Goal: Information Seeking & Learning: Learn about a topic

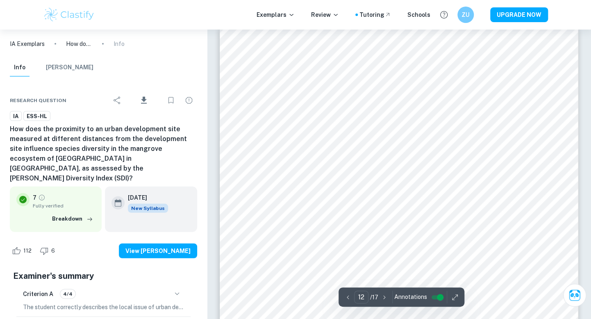
scroll to position [5374, 0]
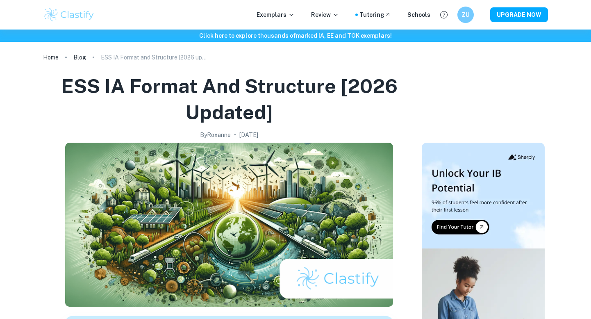
scroll to position [2133, 0]
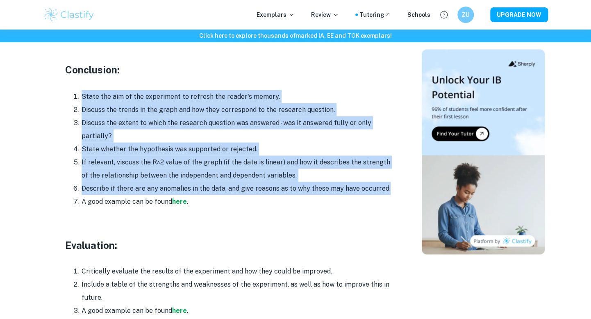
copy ol "State the aim of the experiment to refresh the reader's memory. Discuss the tre…"
drag, startPoint x: 79, startPoint y: 80, endPoint x: 390, endPoint y: 176, distance: 325.4
click at [390, 176] on ol "State the aim of the experiment to refresh the reader's memory. Discuss the tre…" at bounding box center [229, 149] width 328 height 118
click at [390, 182] on li "Describe if there are any anomalies in the data, and give reasons as to why the…" at bounding box center [238, 188] width 312 height 13
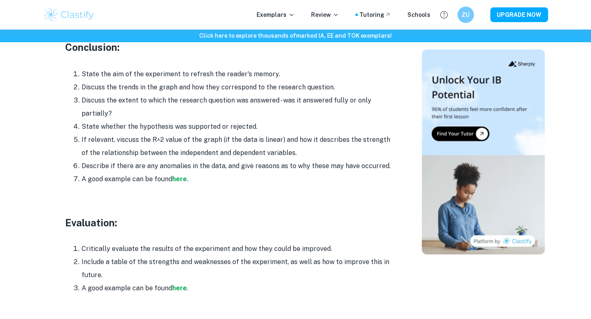
scroll to position [2215, 0]
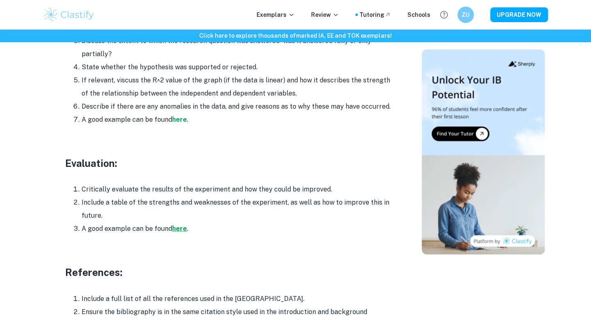
click at [180, 224] on strong "here" at bounding box center [179, 228] width 15 height 8
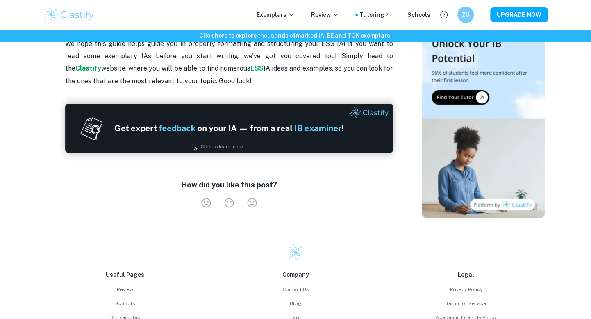
scroll to position [2558, 0]
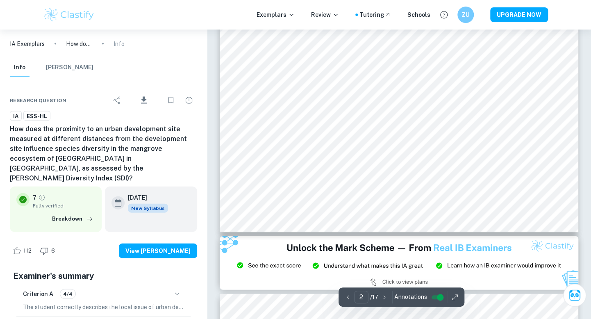
scroll to position [911, 0]
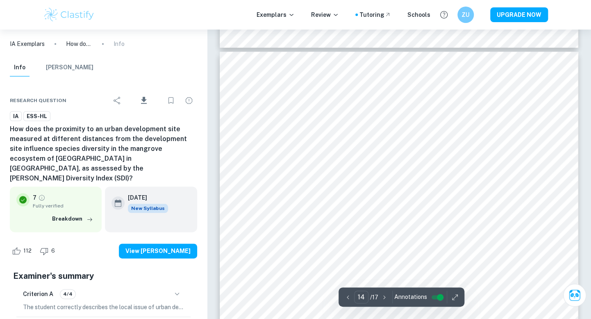
scroll to position [6116, 0]
